Goal: Task Accomplishment & Management: Use online tool/utility

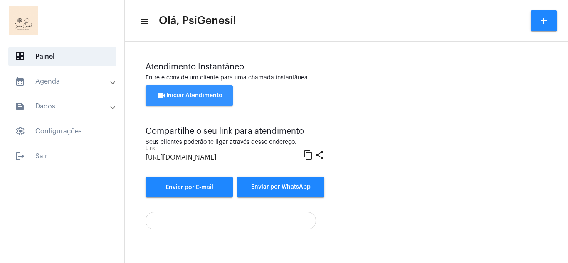
click at [191, 94] on span "videocam Iniciar Atendimento" at bounding box center [189, 96] width 66 height 6
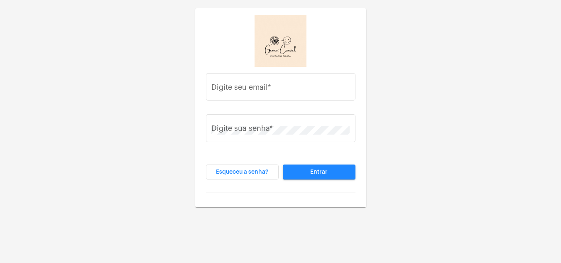
type input "[EMAIL_ADDRESS][DOMAIN_NAME]"
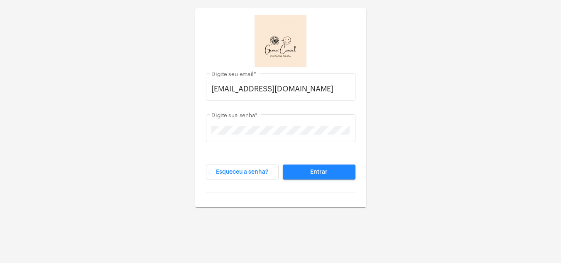
click at [316, 174] on span "Entrar" at bounding box center [318, 172] width 17 height 6
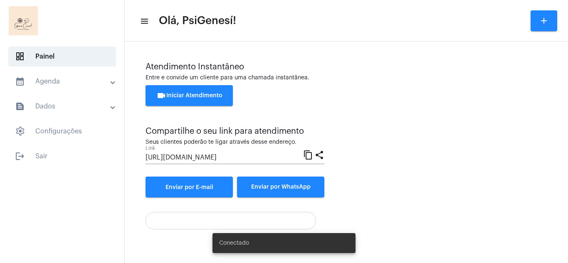
click at [205, 97] on span "videocam Iniciar Atendimento" at bounding box center [189, 96] width 66 height 6
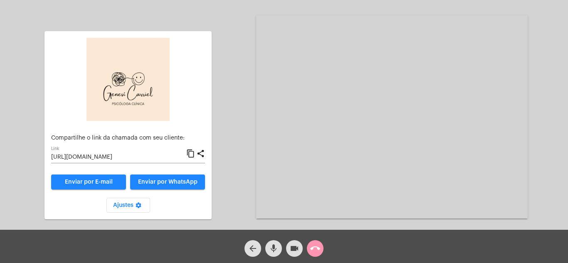
click at [156, 183] on span "Enviar por WhatsApp" at bounding box center [167, 182] width 59 height 6
click at [291, 248] on mat-icon "videocam" at bounding box center [294, 248] width 10 height 10
click at [292, 249] on mat-icon "videocam_off" at bounding box center [294, 248] width 10 height 10
